Goal: Information Seeking & Learning: Learn about a topic

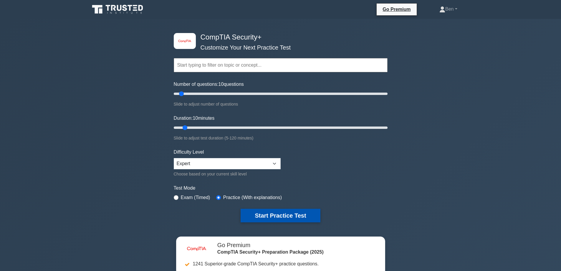
click at [259, 213] on button "Start Practice Test" at bounding box center [281, 216] width 80 height 14
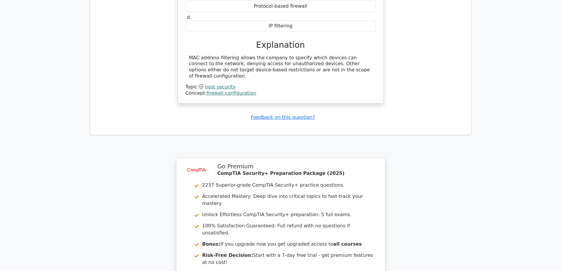
scroll to position [641, 0]
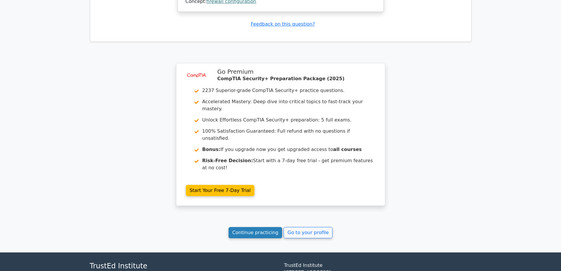
click at [260, 227] on link "Continue practicing" at bounding box center [256, 232] width 54 height 11
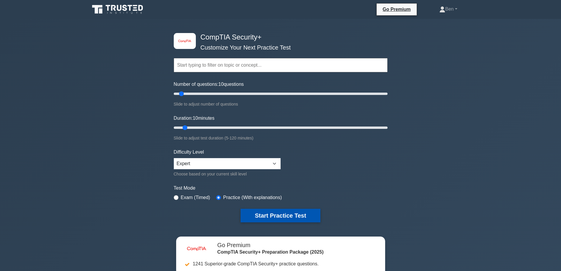
click at [264, 212] on button "Start Practice Test" at bounding box center [281, 216] width 80 height 14
click at [291, 219] on button "Start Practice Test" at bounding box center [281, 216] width 80 height 14
click at [268, 218] on button "Start Practice Test" at bounding box center [281, 216] width 80 height 14
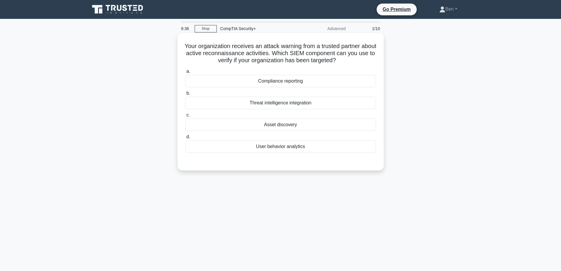
click at [318, 151] on div "User behavior analytics" at bounding box center [280, 146] width 191 height 12
click at [185, 139] on input "d. User behavior analytics" at bounding box center [185, 137] width 0 height 4
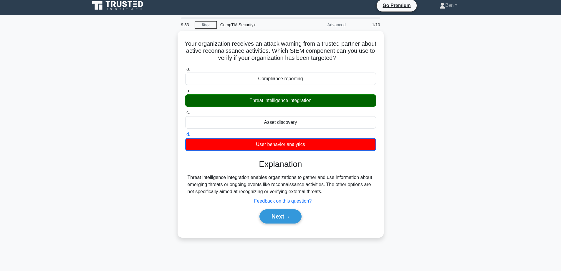
scroll to position [47, 0]
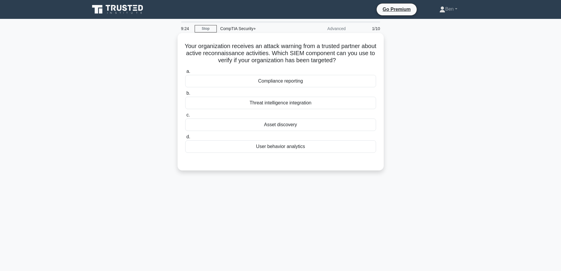
click at [280, 104] on div "Threat intelligence integration" at bounding box center [280, 103] width 191 height 12
click at [185, 95] on input "b. Threat intelligence integration" at bounding box center [185, 93] width 0 height 4
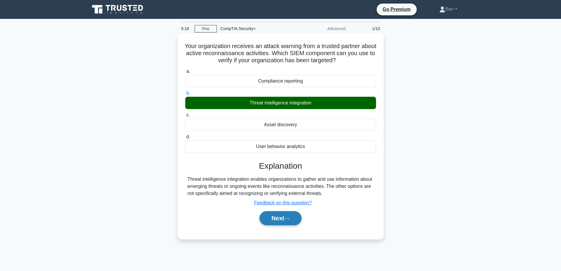
click at [287, 217] on icon at bounding box center [286, 218] width 5 height 3
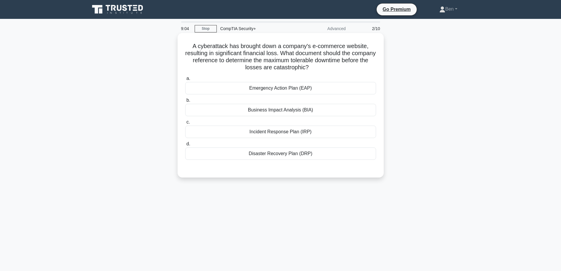
click at [282, 134] on div "Incident Response Plan (IRP)" at bounding box center [280, 132] width 191 height 12
click at [185, 124] on input "c. Incident Response Plan (IRP)" at bounding box center [185, 122] width 0 height 4
drag, startPoint x: 279, startPoint y: 104, endPoint x: 279, endPoint y: 111, distance: 7.1
click at [279, 104] on label "b. Business Impact Analysis (BIA)" at bounding box center [280, 106] width 191 height 19
click at [279, 111] on div "Business Impact Analysis (BIA)" at bounding box center [280, 110] width 191 height 12
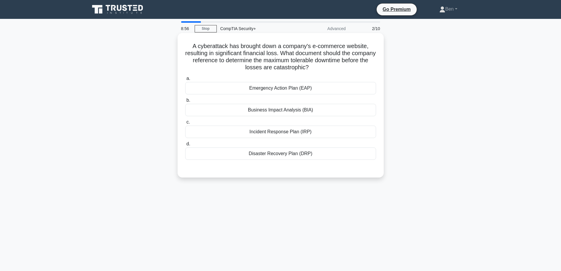
click at [185, 102] on input "b. Business Impact Analysis (BIA)" at bounding box center [185, 100] width 0 height 4
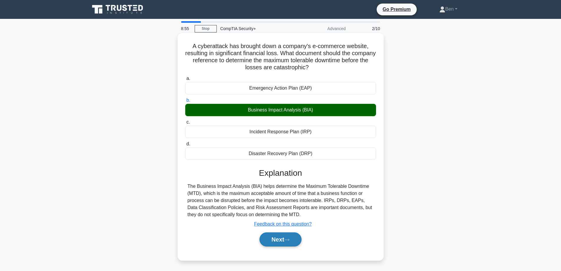
click at [280, 238] on button "Next" at bounding box center [281, 239] width 42 height 14
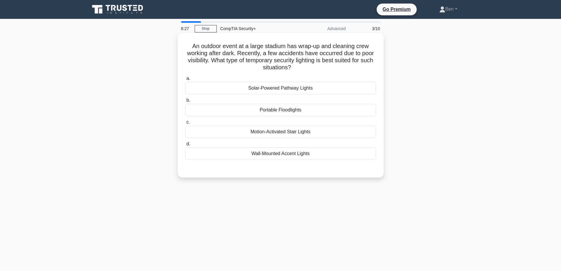
click at [276, 114] on div "Portable Floodlights" at bounding box center [280, 110] width 191 height 12
click at [185, 102] on input "b. Portable Floodlights" at bounding box center [185, 100] width 0 height 4
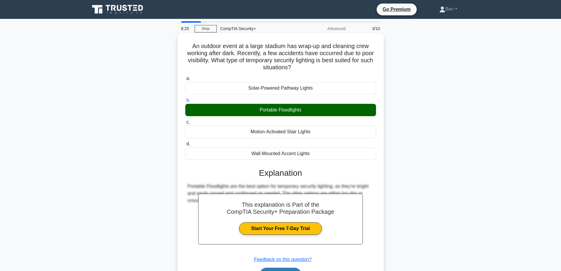
click at [283, 270] on button "Next" at bounding box center [281, 275] width 42 height 14
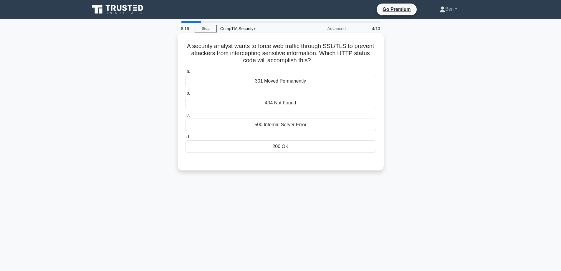
click at [291, 106] on div "404 Not Found" at bounding box center [280, 103] width 191 height 12
click at [185, 95] on input "b. 404 Not Found" at bounding box center [185, 93] width 0 height 4
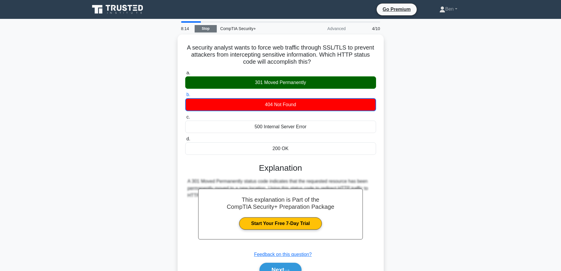
click at [203, 32] on link "Stop" at bounding box center [206, 28] width 22 height 7
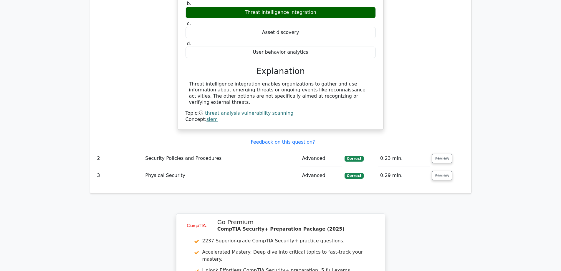
scroll to position [682, 0]
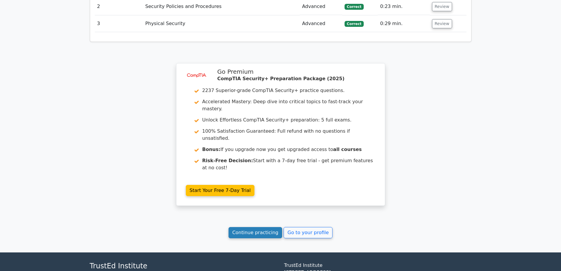
click at [246, 227] on link "Continue practicing" at bounding box center [256, 232] width 54 height 11
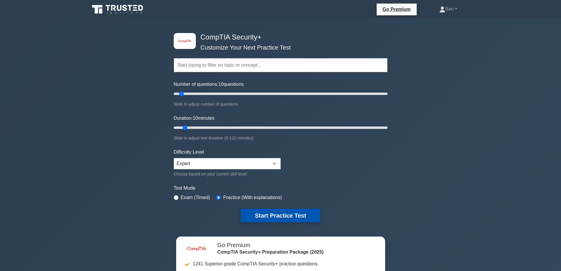
click at [257, 211] on button "Start Practice Test" at bounding box center [281, 216] width 80 height 14
click at [264, 213] on button "Start Practice Test" at bounding box center [281, 216] width 80 height 14
click at [285, 215] on button "Start Practice Test" at bounding box center [281, 216] width 80 height 14
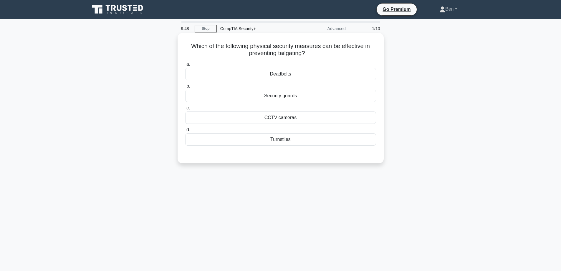
click at [259, 96] on div "Security guards" at bounding box center [280, 96] width 191 height 12
click at [185, 88] on input "b. Security guards" at bounding box center [185, 86] width 0 height 4
click at [282, 142] on div "Turnstiles" at bounding box center [280, 139] width 191 height 12
click at [185, 132] on input "d. Turnstiles" at bounding box center [185, 130] width 0 height 4
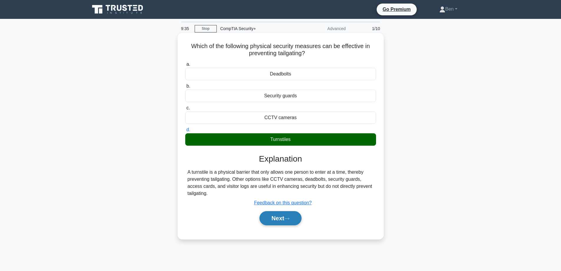
click at [293, 217] on button "Next" at bounding box center [281, 218] width 42 height 14
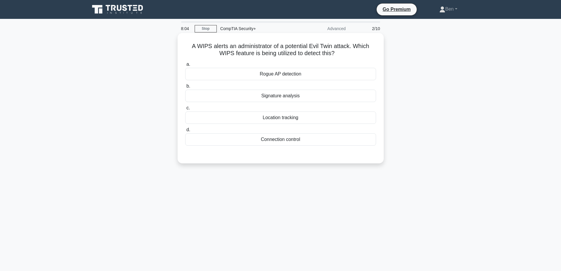
click at [280, 94] on div "Signature analysis" at bounding box center [280, 96] width 191 height 12
click at [185, 88] on input "b. Signature analysis" at bounding box center [185, 86] width 0 height 4
click at [238, 72] on div "Rogue AP detection" at bounding box center [280, 74] width 191 height 12
click at [185, 66] on input "a. Rogue AP detection" at bounding box center [185, 64] width 0 height 4
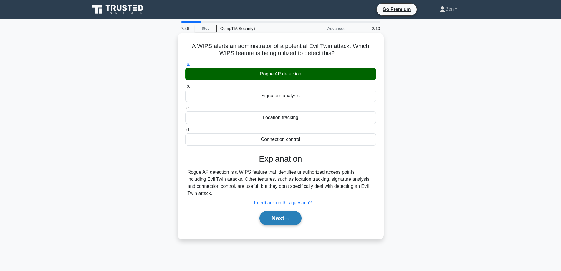
click at [279, 224] on button "Next" at bounding box center [281, 218] width 42 height 14
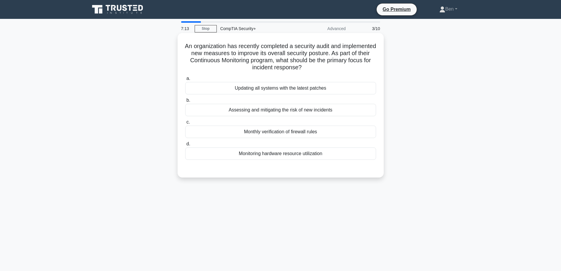
click at [262, 113] on div "Assessing and mitigating the risk of new incidents" at bounding box center [280, 110] width 191 height 12
click at [185, 102] on input "b. Assessing and mitigating the risk of new incidents" at bounding box center [185, 100] width 0 height 4
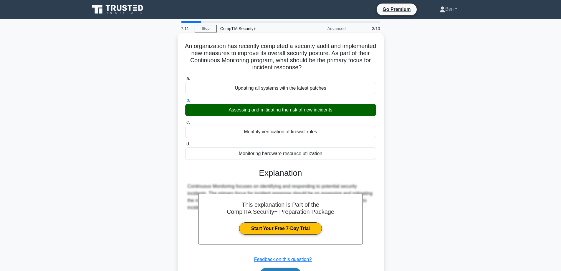
click at [271, 270] on button "Next" at bounding box center [281, 275] width 42 height 14
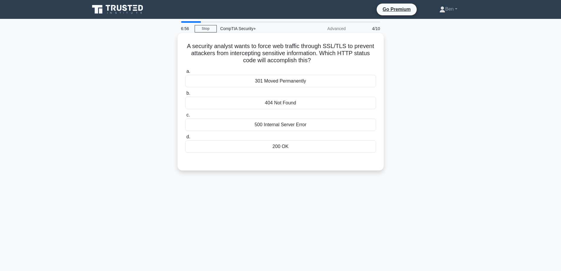
click at [252, 79] on div "301 Moved Permanently" at bounding box center [280, 81] width 191 height 12
click at [185, 73] on input "a. 301 Moved Permanently" at bounding box center [185, 72] width 0 height 4
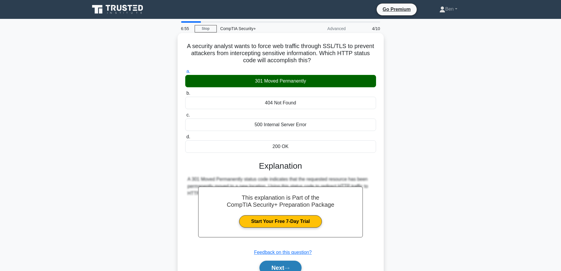
click at [284, 265] on button "Next" at bounding box center [281, 267] width 42 height 14
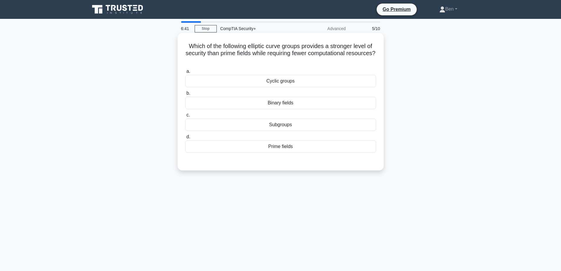
click at [258, 106] on div "Binary fields" at bounding box center [280, 103] width 191 height 12
click at [185, 95] on input "b. Binary fields" at bounding box center [185, 93] width 0 height 4
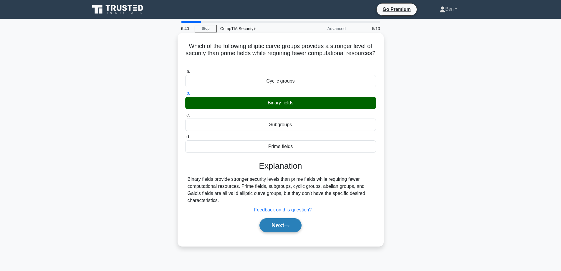
click at [266, 228] on button "Next" at bounding box center [281, 225] width 42 height 14
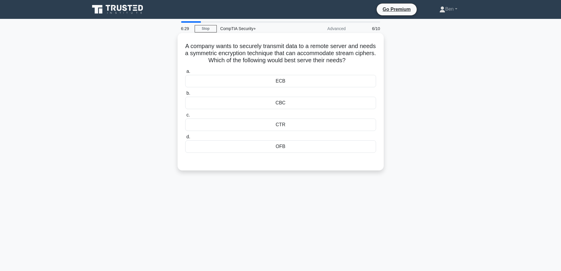
click at [250, 124] on div "CTR" at bounding box center [280, 124] width 191 height 12
click at [185, 117] on input "c. CTR" at bounding box center [185, 115] width 0 height 4
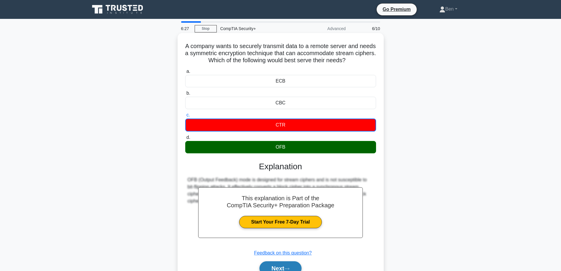
click at [282, 262] on button "Next" at bounding box center [281, 268] width 42 height 14
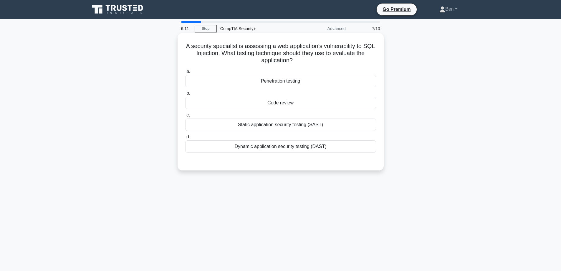
click at [278, 104] on div "Code review" at bounding box center [280, 103] width 191 height 12
click at [185, 95] on input "b. Code review" at bounding box center [185, 93] width 0 height 4
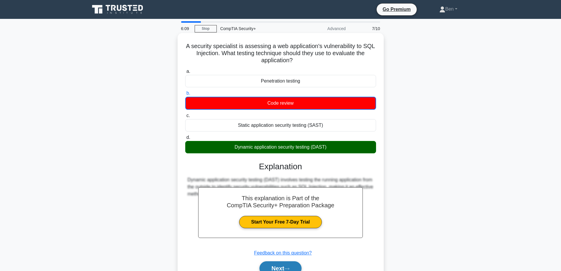
click at [275, 264] on button "Next" at bounding box center [281, 268] width 42 height 14
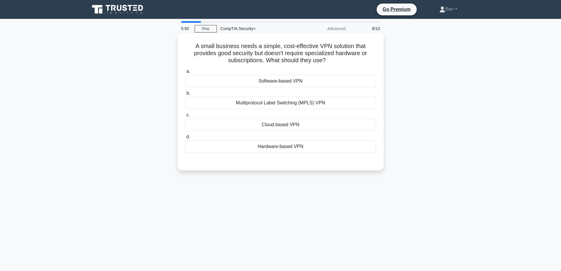
click at [262, 83] on div "Software-based VPN" at bounding box center [280, 81] width 191 height 12
click at [185, 73] on input "a. Software-based VPN" at bounding box center [185, 72] width 0 height 4
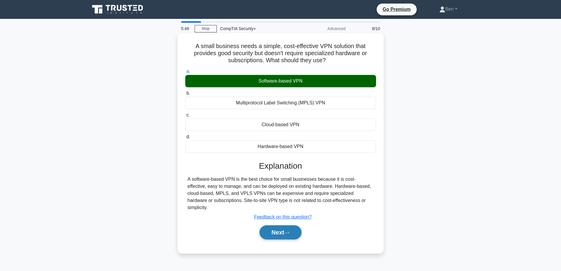
click at [274, 225] on button "Next" at bounding box center [281, 232] width 42 height 14
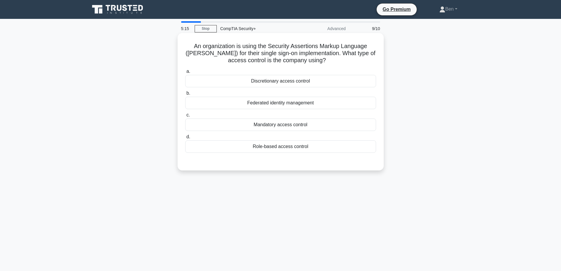
click at [276, 84] on div "Discretionary access control" at bounding box center [280, 81] width 191 height 12
click at [185, 73] on input "a. Discretionary access control" at bounding box center [185, 72] width 0 height 4
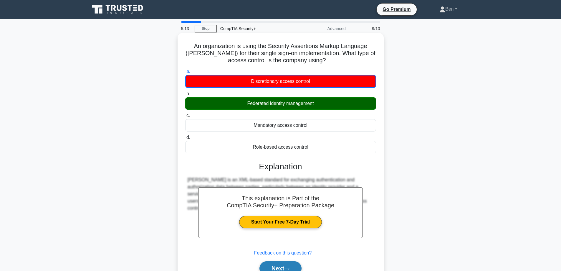
click at [297, 266] on button "Next" at bounding box center [281, 268] width 42 height 14
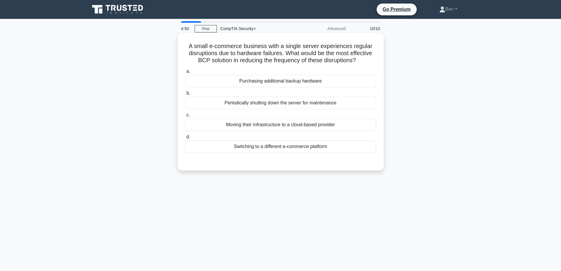
click at [266, 105] on div "Periodically shutting down the server for maintenance" at bounding box center [280, 103] width 191 height 12
click at [185, 95] on input "b. Periodically shutting down the server for maintenance" at bounding box center [185, 93] width 0 height 4
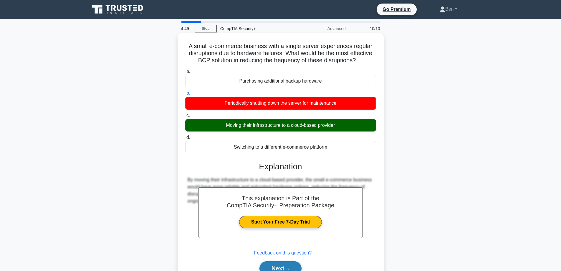
click at [287, 264] on button "Next" at bounding box center [281, 268] width 42 height 14
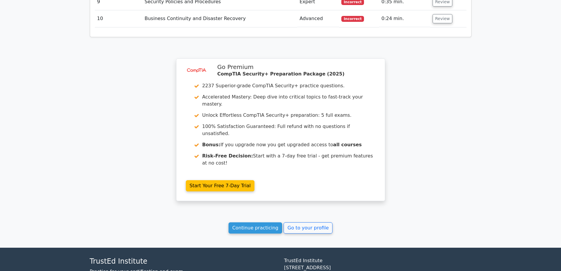
scroll to position [877, 0]
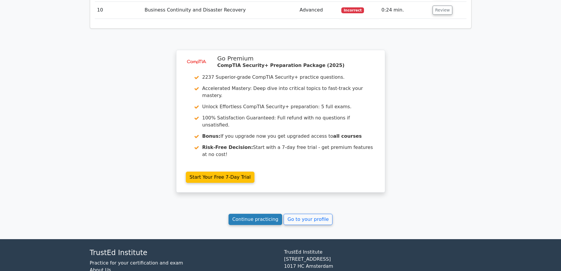
click at [263, 214] on link "Continue practicing" at bounding box center [256, 219] width 54 height 11
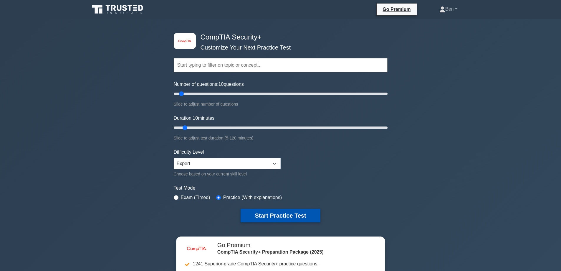
click at [271, 212] on button "Start Practice Test" at bounding box center [281, 216] width 80 height 14
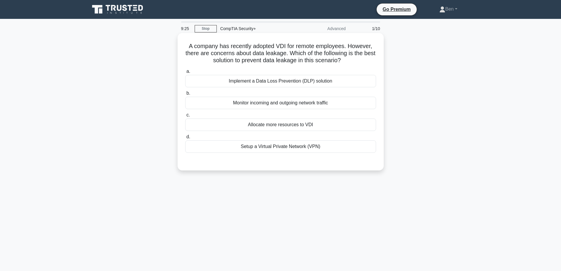
click at [287, 85] on div "Implement a Data Loss Prevention (DLP) solution" at bounding box center [280, 81] width 191 height 12
click at [185, 73] on input "a. Implement a Data Loss Prevention (DLP) solution" at bounding box center [185, 72] width 0 height 4
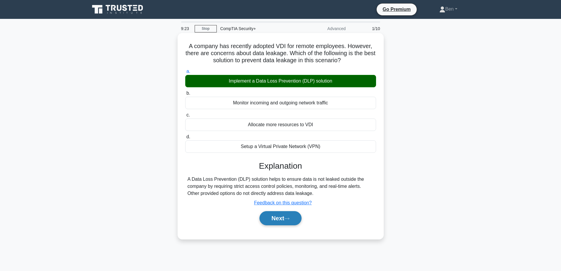
click at [292, 222] on button "Next" at bounding box center [281, 218] width 42 height 14
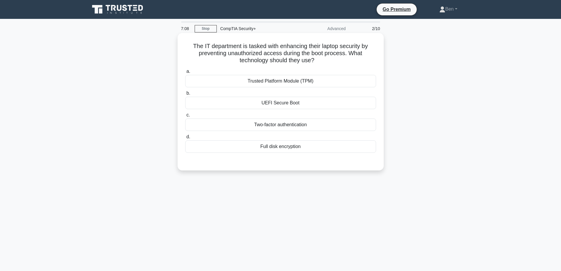
click at [300, 128] on div "Two-factor authentication" at bounding box center [280, 124] width 191 height 12
click at [185, 117] on input "c. Two-factor authentication" at bounding box center [185, 115] width 0 height 4
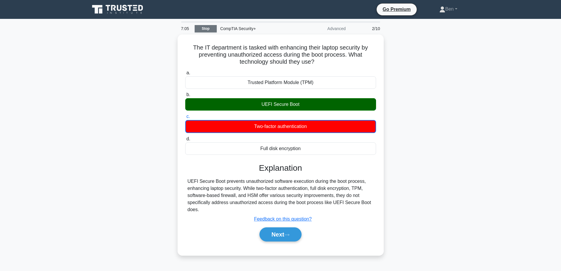
click at [206, 29] on link "Stop" at bounding box center [206, 28] width 22 height 7
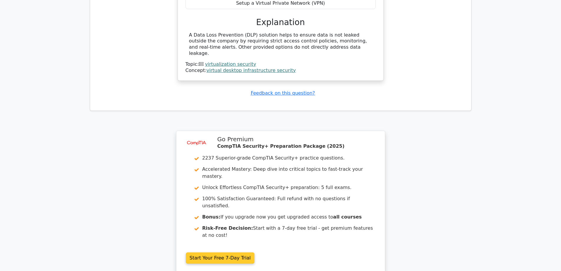
scroll to position [648, 0]
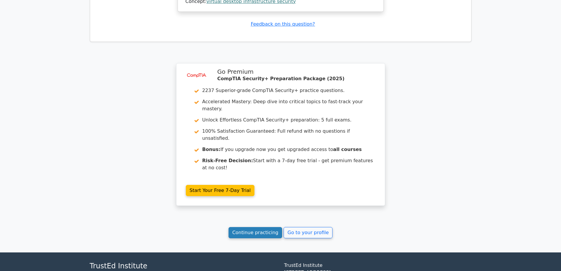
click at [264, 227] on link "Continue practicing" at bounding box center [256, 232] width 54 height 11
